Goal: Task Accomplishment & Management: Manage account settings

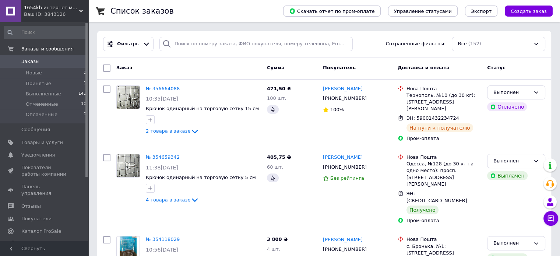
click at [41, 11] on div "Ваш ID: 3843126" at bounding box center [56, 14] width 64 height 7
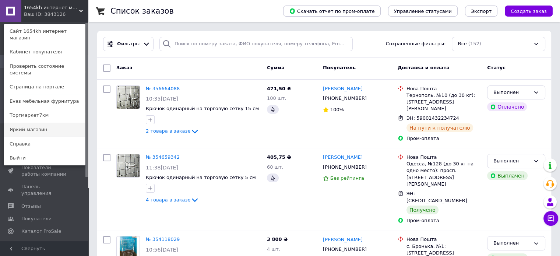
click at [50, 123] on link "Яркий магазин" at bounding box center [44, 130] width 81 height 14
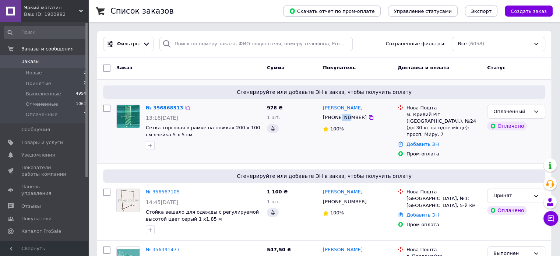
drag, startPoint x: 339, startPoint y: 119, endPoint x: 346, endPoint y: 123, distance: 7.9
click at [346, 122] on div "[PHONE_NUMBER]" at bounding box center [345, 118] width 47 height 10
click at [164, 108] on link "№ 356868513" at bounding box center [165, 108] width 38 height 6
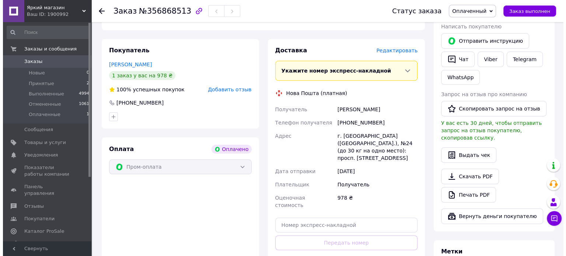
scroll to position [130, 0]
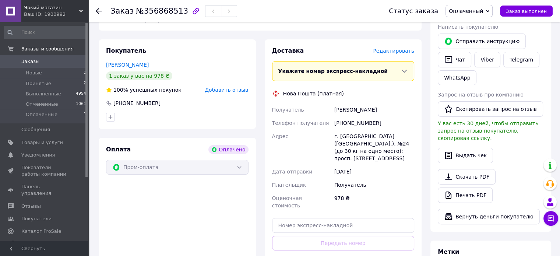
click at [399, 48] on span "Редактировать" at bounding box center [393, 51] width 41 height 6
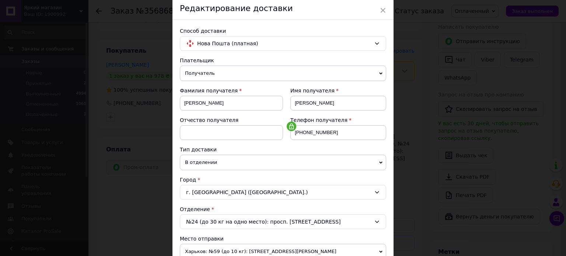
scroll to position [110, 0]
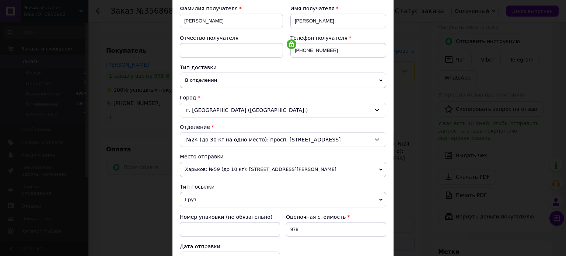
click at [278, 140] on div "№24 (до 30 кг на одно место): просп. Мира, 7" at bounding box center [283, 139] width 206 height 15
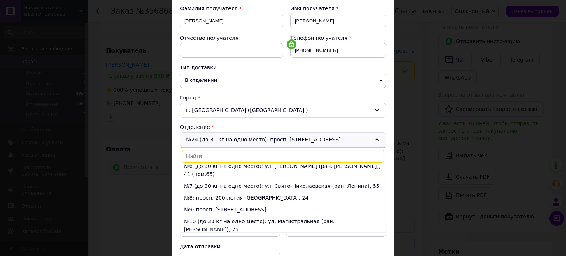
scroll to position [50, 0]
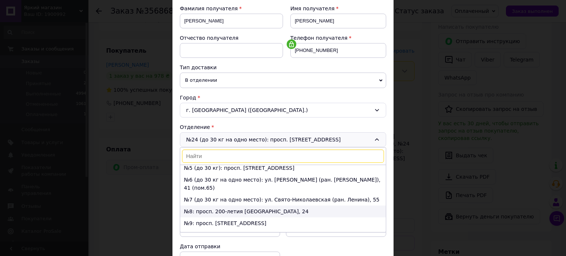
click at [261, 205] on li "№8: просп. 200-летия Кривого Рога, 24" at bounding box center [282, 211] width 205 height 12
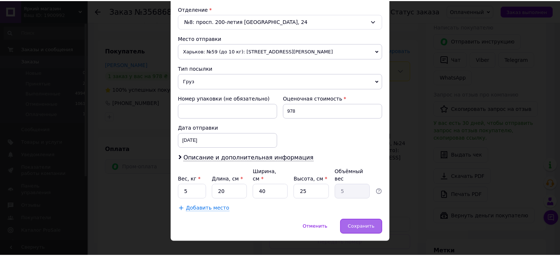
scroll to position [231, 0]
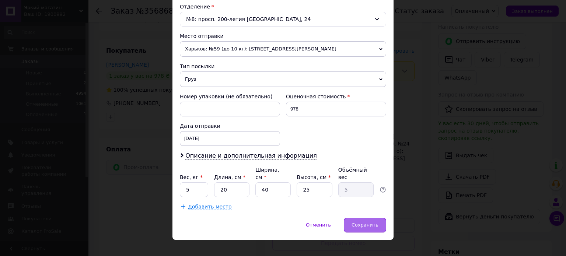
click at [363, 222] on span "Сохранить" at bounding box center [364, 225] width 27 height 6
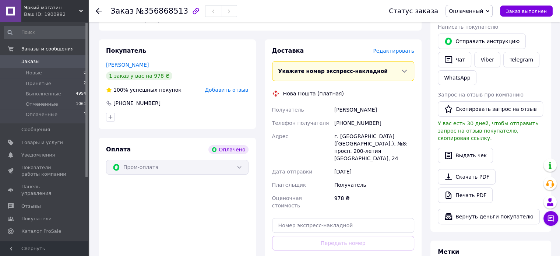
click at [469, 8] on span "Оплаченный" at bounding box center [466, 11] width 34 height 6
click at [474, 25] on li "Принят" at bounding box center [469, 25] width 46 height 11
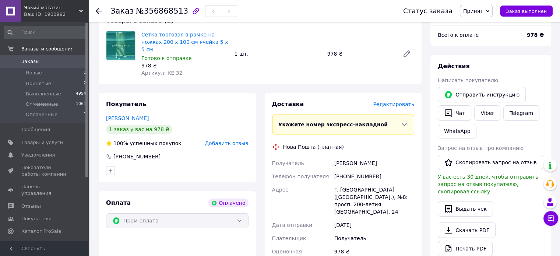
scroll to position [94, 0]
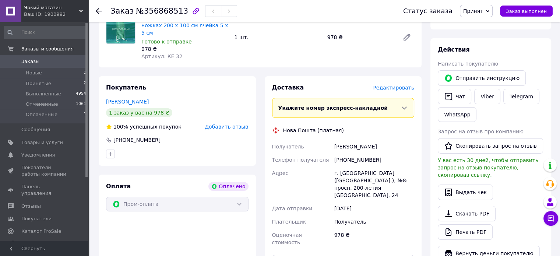
drag, startPoint x: 392, startPoint y: 136, endPoint x: 322, endPoint y: 142, distance: 70.6
click at [322, 142] on div "Получатель Анненко Екатерина Телефон получателя +380976967942 Адрес г. Кривой Р…" at bounding box center [343, 194] width 145 height 109
copy div "Получатель Анненко Екатерина"
drag, startPoint x: 371, startPoint y: 156, endPoint x: 338, endPoint y: 148, distance: 34.0
click at [339, 153] on div "+380976967942" at bounding box center [374, 159] width 83 height 13
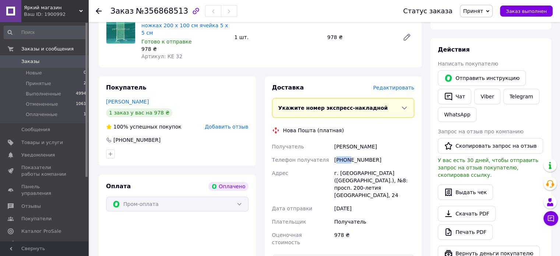
drag, startPoint x: 337, startPoint y: 148, endPoint x: 349, endPoint y: 150, distance: 12.6
click at [349, 153] on div "+380976967942" at bounding box center [374, 159] width 83 height 13
click at [343, 153] on div "+380976967942" at bounding box center [374, 159] width 83 height 13
drag, startPoint x: 374, startPoint y: 148, endPoint x: 383, endPoint y: 147, distance: 8.9
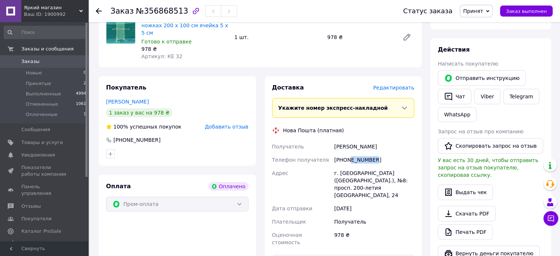
click at [383, 153] on div "+380976967942" at bounding box center [374, 159] width 83 height 13
click at [381, 153] on div "+380976967942" at bounding box center [374, 159] width 83 height 13
drag, startPoint x: 381, startPoint y: 147, endPoint x: 344, endPoint y: 156, distance: 38.5
click at [344, 156] on div "+380976967942" at bounding box center [374, 159] width 83 height 13
copy div "0976967942"
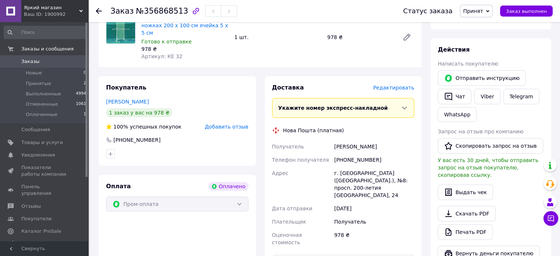
click at [368, 62] on div "Заказ с приложения Оплачено 12.08.2025 | 13:16 Товары в заказе (1) Сетка торгов…" at bounding box center [260, 227] width 332 height 535
click at [70, 10] on span "Яркий магазин" at bounding box center [51, 7] width 55 height 7
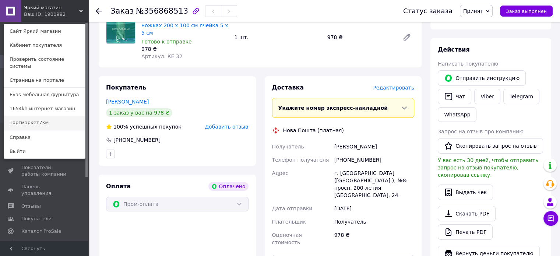
click at [47, 116] on link "Торгмаркет7км" at bounding box center [44, 123] width 81 height 14
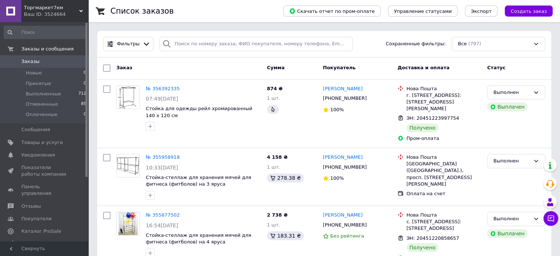
click at [46, 11] on div "Ваш ID: 3524664" at bounding box center [56, 14] width 64 height 7
click at [45, 8] on span "Торгмаркет7км" at bounding box center [51, 7] width 55 height 7
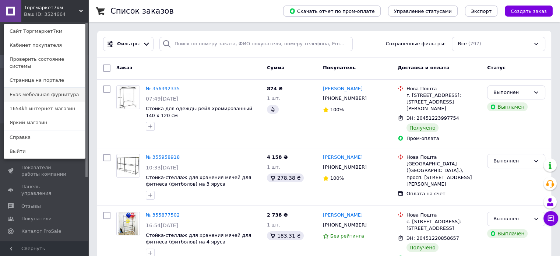
click at [44, 88] on link "Evas мебельная фурнитура" at bounding box center [44, 95] width 81 height 14
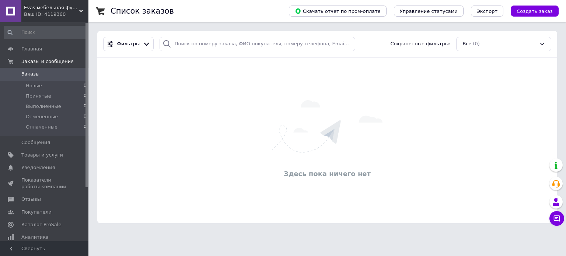
click at [52, 4] on div "Evas мебельная фурнитура Ваш ID: 4119360" at bounding box center [54, 11] width 67 height 22
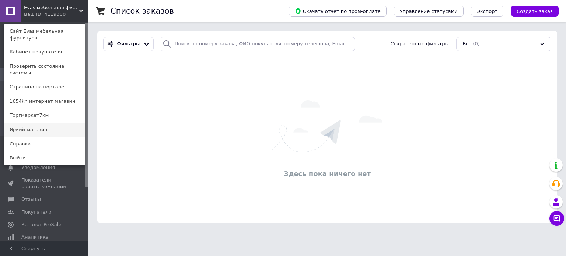
click at [56, 123] on link "Яркий магазин" at bounding box center [44, 130] width 81 height 14
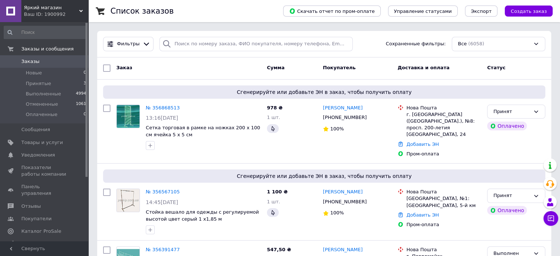
click at [77, 5] on span "Яркий магазин" at bounding box center [51, 7] width 55 height 7
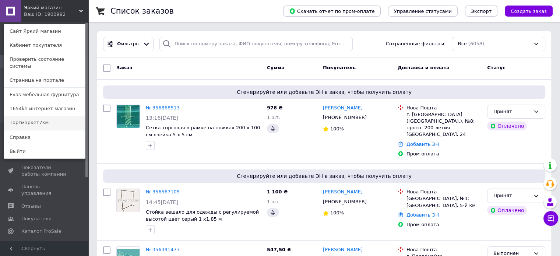
click at [62, 117] on link "Торгмаркет7км" at bounding box center [44, 123] width 81 height 14
